Goal: Find specific page/section: Find specific page/section

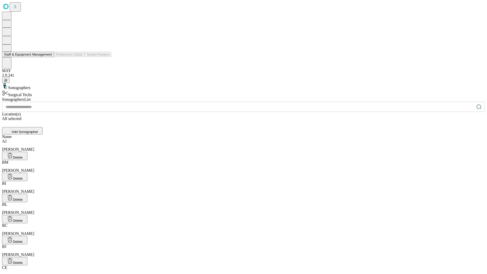
click at [48, 57] on button "Staff & Equipment Management" at bounding box center [28, 54] width 52 height 5
